Goal: Check status: Check status

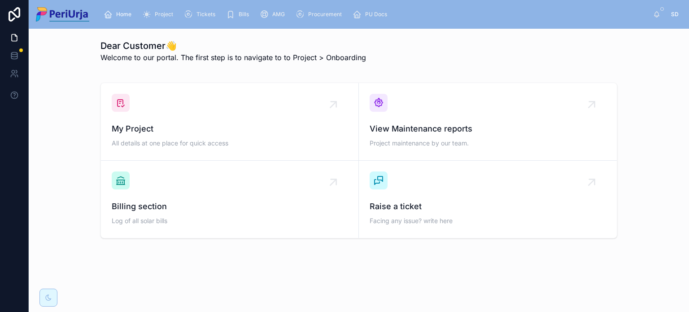
click at [377, 252] on div "Dear Customer👋 Welcome to our portal. The first step is to navigate to to Proje…" at bounding box center [359, 164] width 660 height 270
click at [156, 16] on span "Project" at bounding box center [164, 14] width 18 height 7
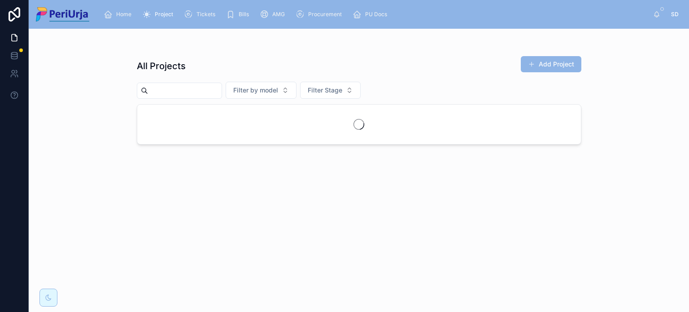
click at [189, 95] on input "text" at bounding box center [185, 90] width 74 height 13
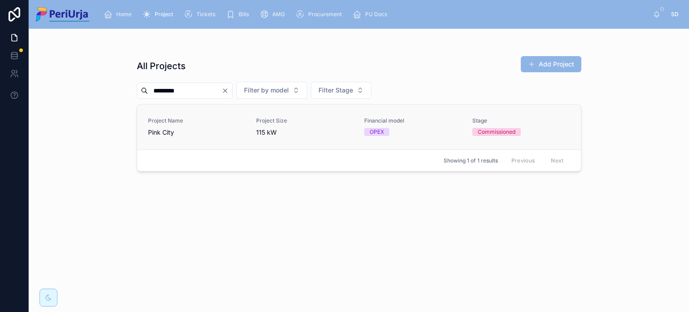
type input "*********"
click at [167, 142] on link "Project Name Pink City Project Size 115 kW Financial model OPEX Stage Commissio…" at bounding box center [358, 126] width 443 height 45
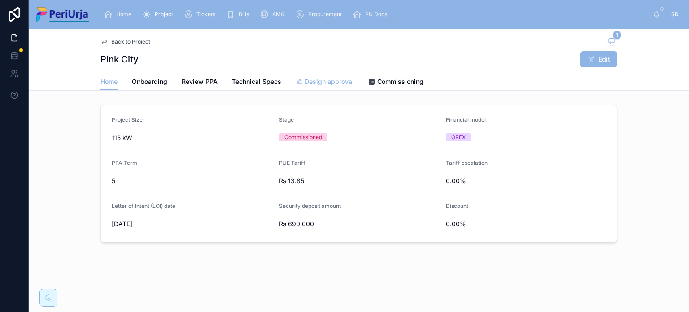
click at [326, 81] on span "Design approval" at bounding box center [328, 81] width 49 height 9
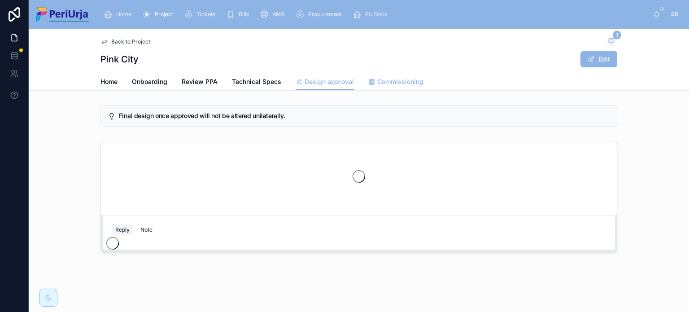
click at [404, 82] on span "Commissioning" at bounding box center [400, 81] width 46 height 9
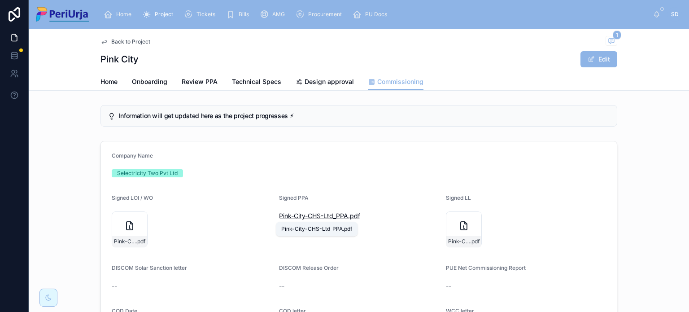
click at [322, 217] on span "Pink-City-CHS-Ltd_PPA" at bounding box center [313, 215] width 69 height 9
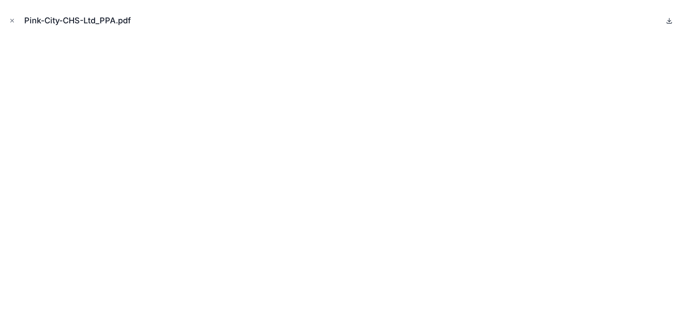
click at [670, 20] on icon at bounding box center [669, 20] width 3 height 1
